Goal: Information Seeking & Learning: Find specific fact

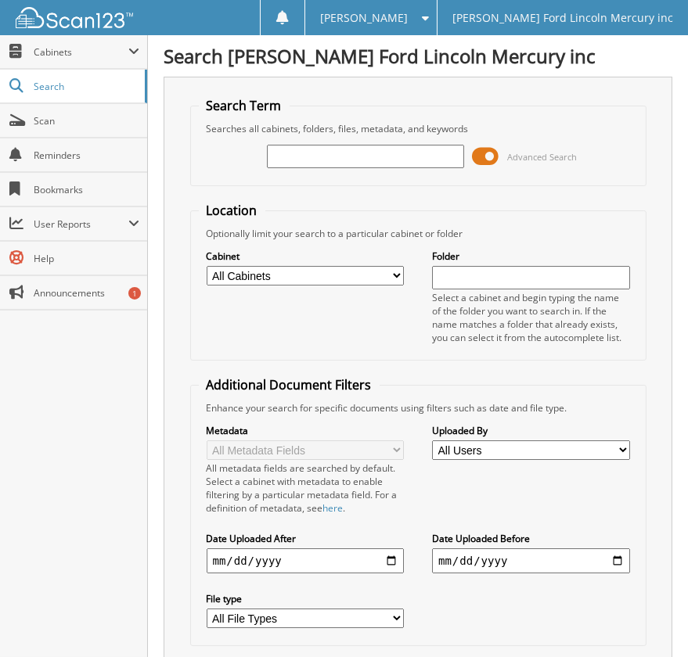
click at [336, 278] on select "All Cabinets ACCOUNTS PAYABLE BODY SHOP RO'S CREDIT CARD RECEIPTS PARTS INVOICE…" at bounding box center [305, 276] width 197 height 20
select select "5613"
click at [207, 266] on select "All Cabinets ACCOUNTS PAYABLE BODY SHOP RO'S CREDIT CARD RECEIPTS PARTS INVOICE…" at bounding box center [305, 276] width 197 height 20
click at [289, 164] on input "text" at bounding box center [365, 156] width 197 height 23
type input "Diamond D Motor Sports"
